Goal: Information Seeking & Learning: Learn about a topic

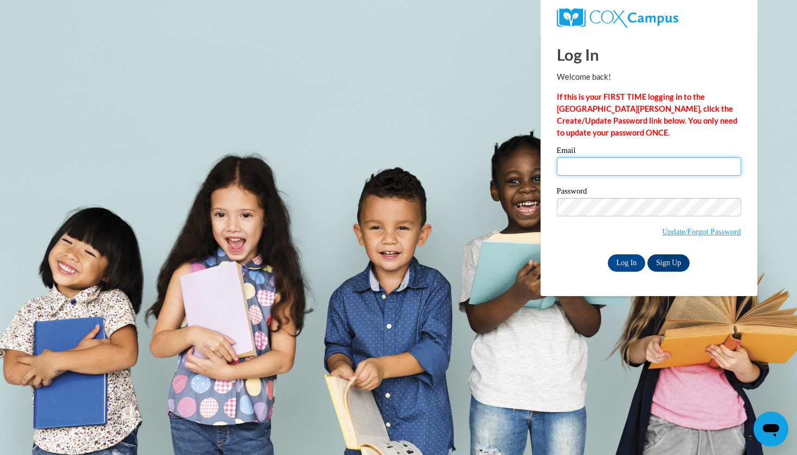
type input "tosborne@tiger.brenau.edu"
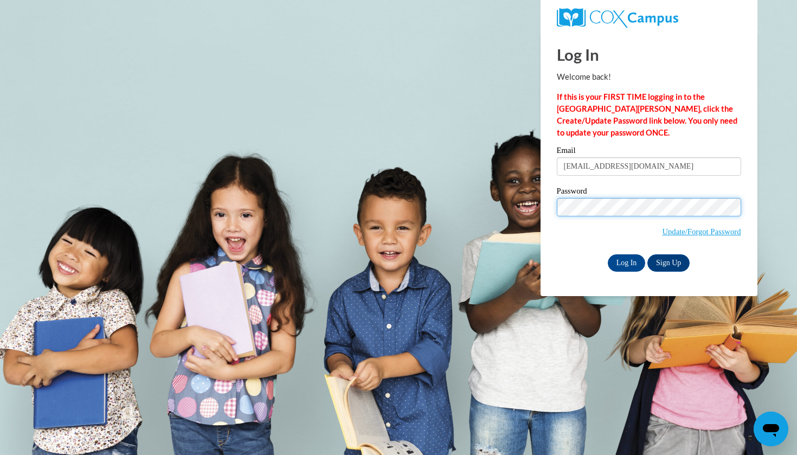
click at [625, 261] on input "Log In" at bounding box center [627, 262] width 38 height 17
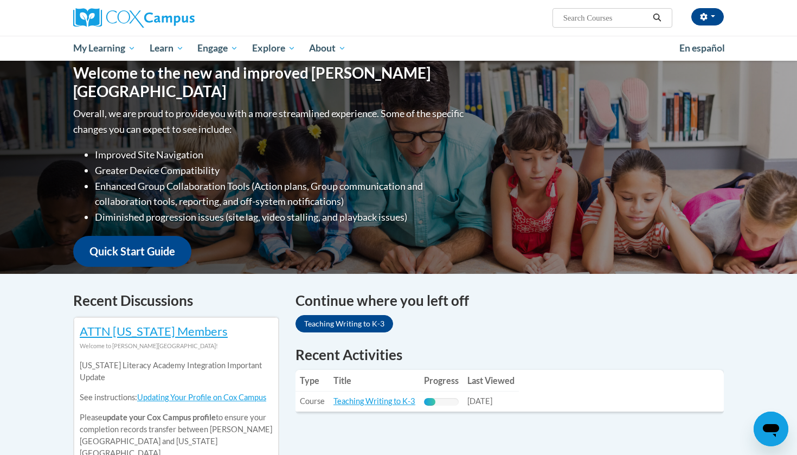
scroll to position [112, 0]
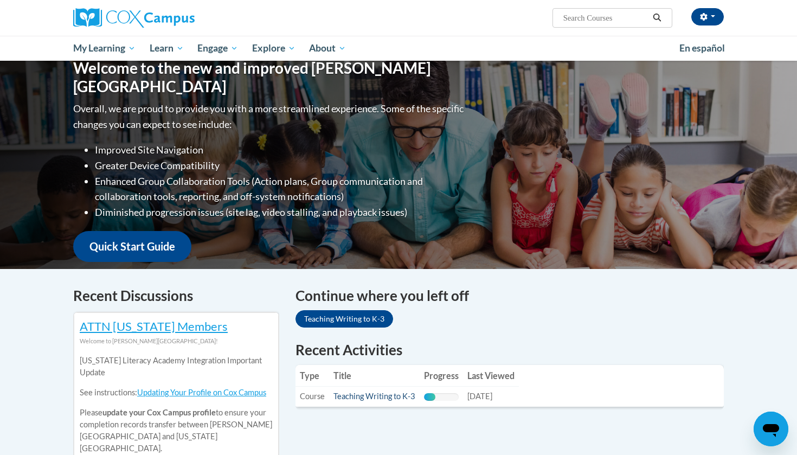
click at [380, 396] on link "Teaching Writing to K-3" at bounding box center [374, 395] width 82 height 9
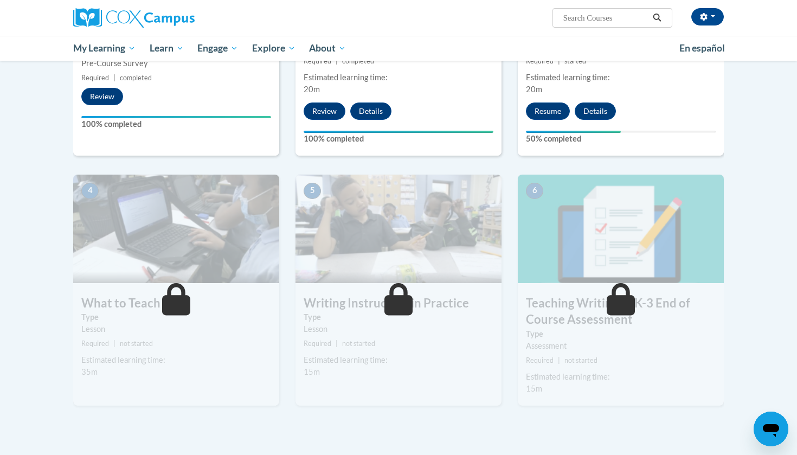
scroll to position [403, 0]
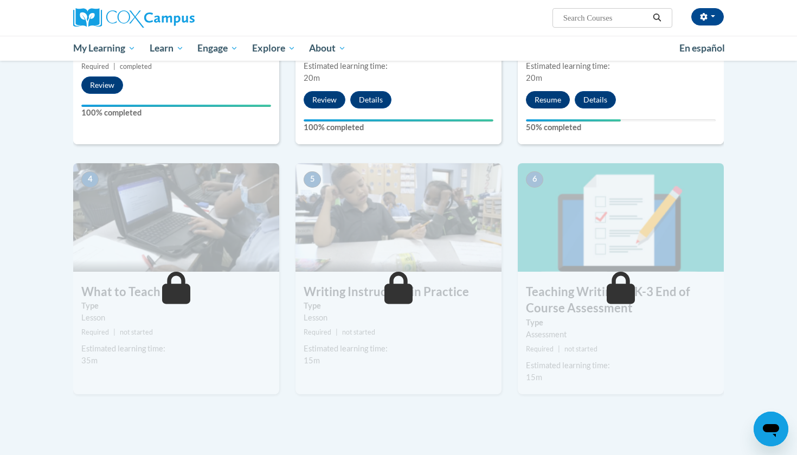
click at [545, 92] on button "Resume" at bounding box center [548, 99] width 44 height 17
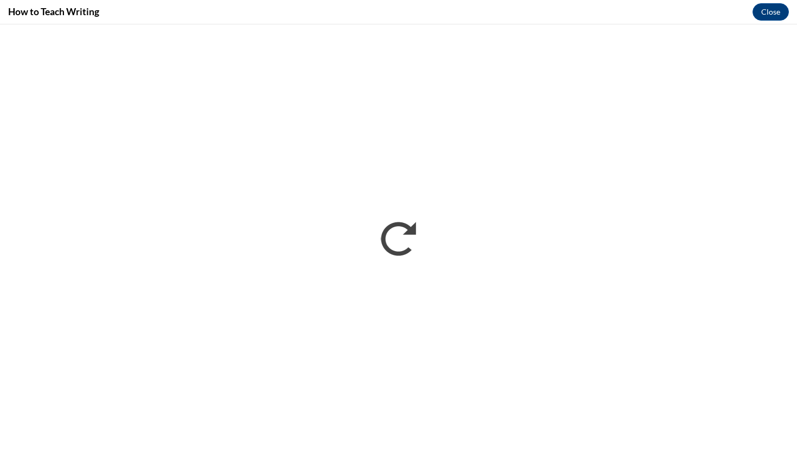
scroll to position [0, 0]
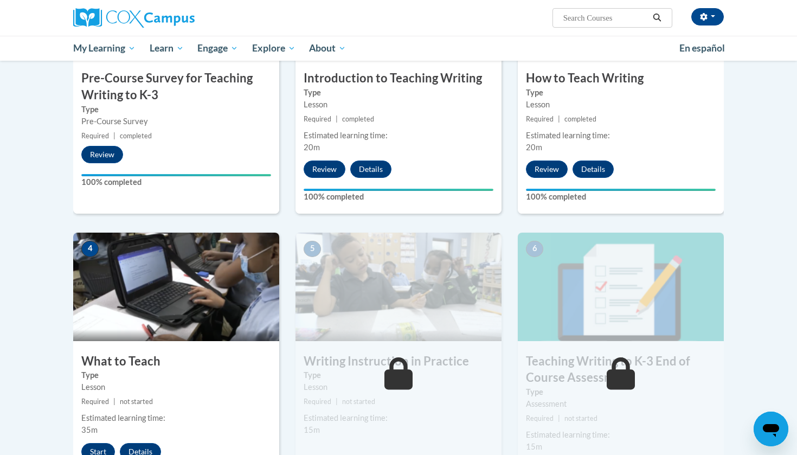
scroll to position [337, 0]
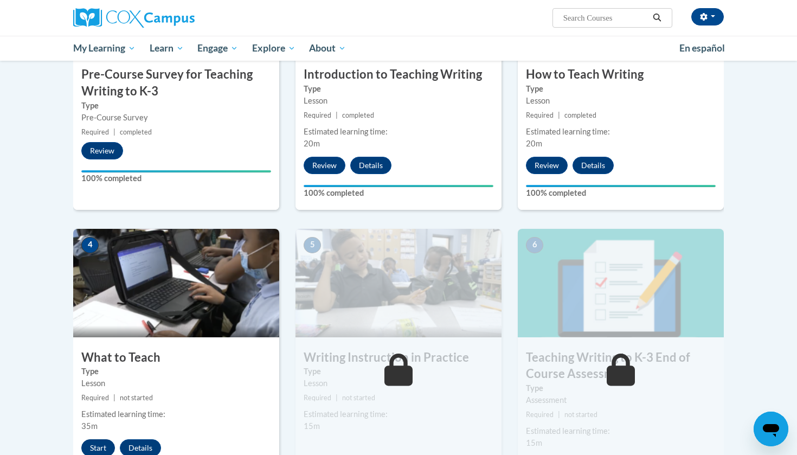
click at [102, 439] on button "Start" at bounding box center [98, 447] width 34 height 17
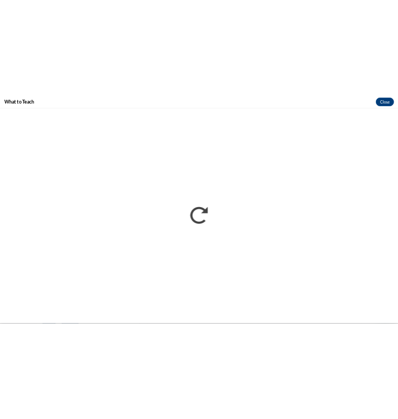
scroll to position [332, 0]
